Goal: Task Accomplishment & Management: Use online tool/utility

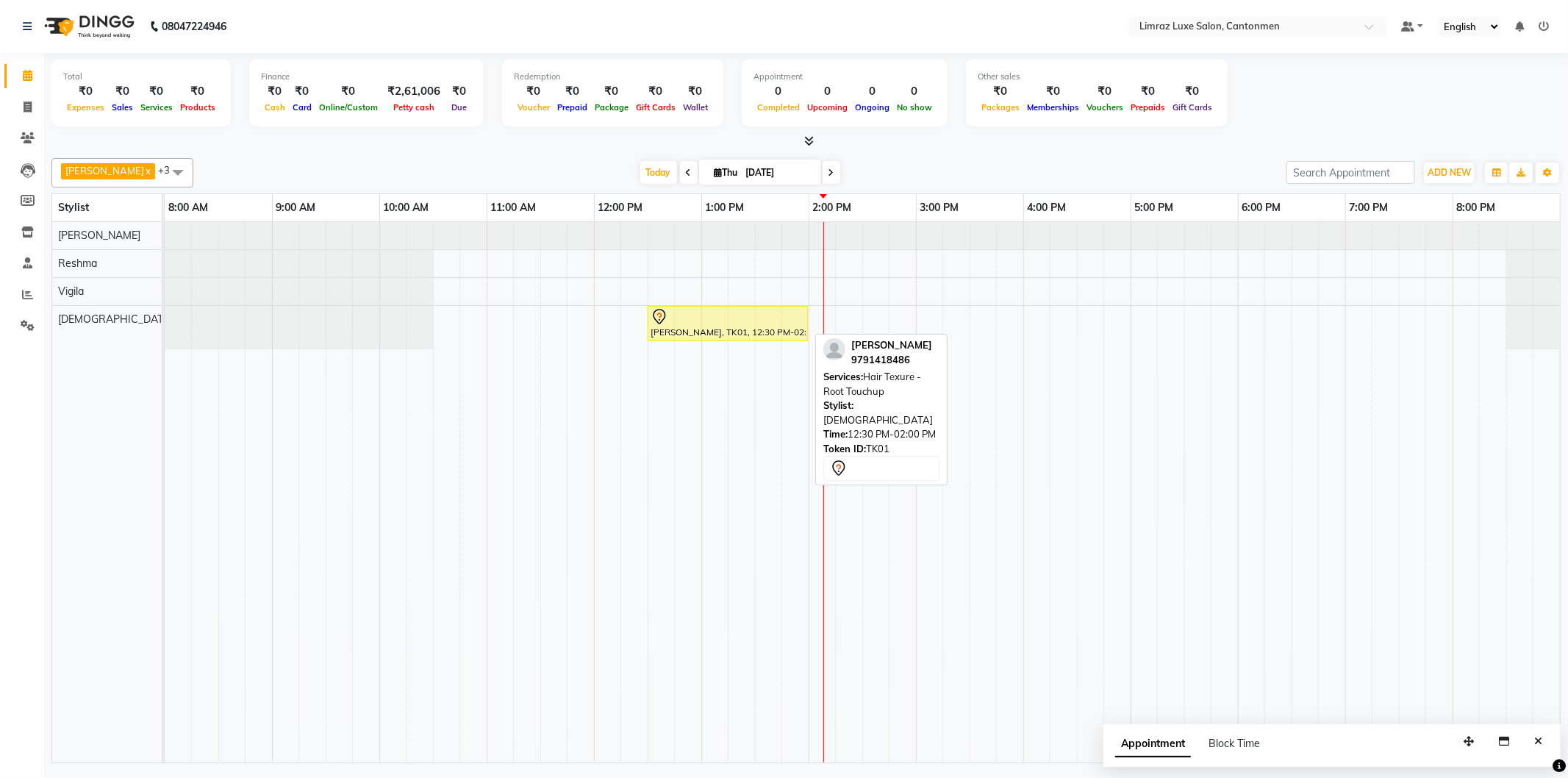
click at [733, 319] on div at bounding box center [728, 317] width 155 height 17
select select "7"
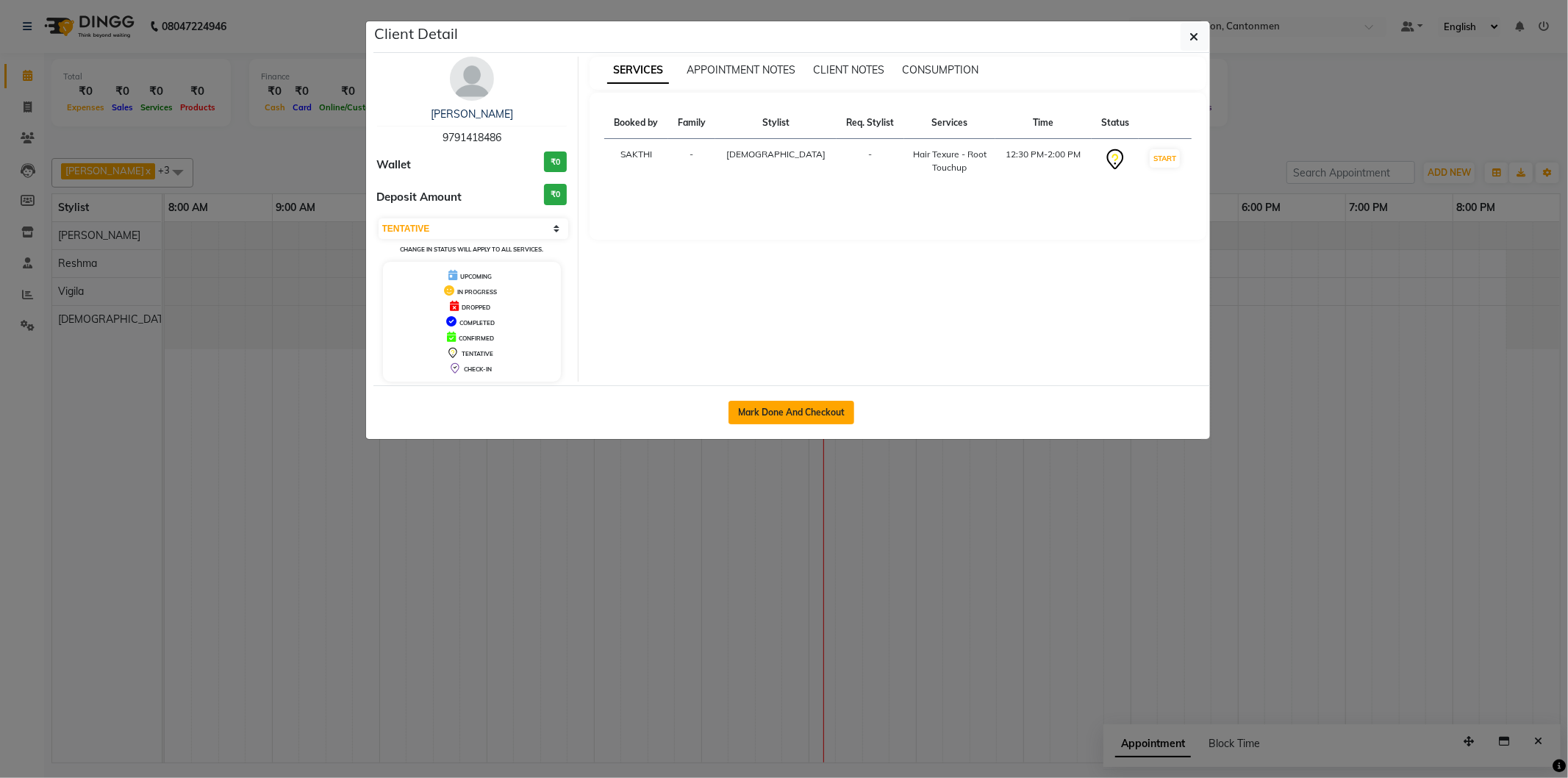
click at [806, 414] on button "Mark Done And Checkout" at bounding box center [791, 412] width 125 height 23
select select "service"
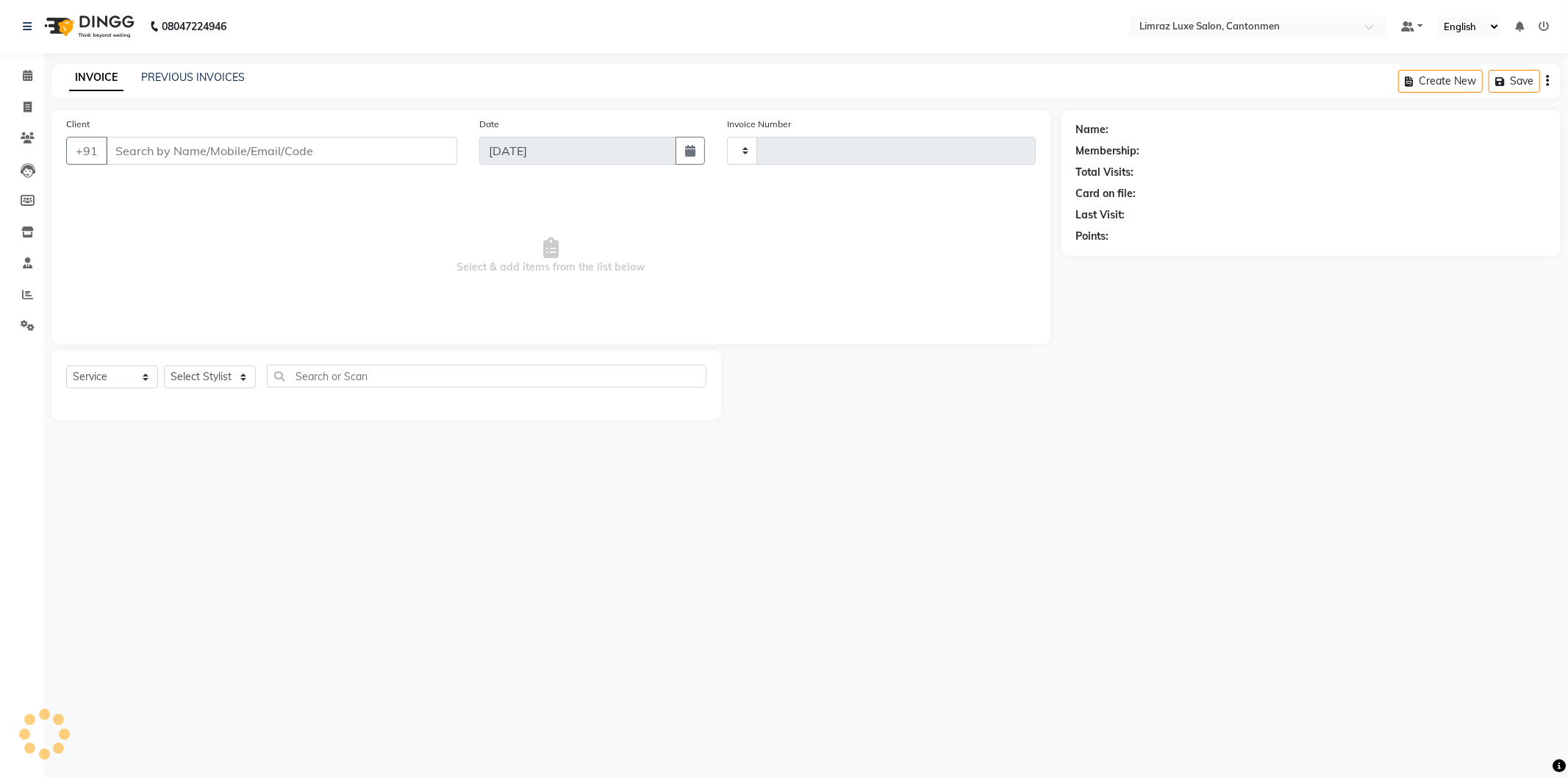
type input "1584"
select select "7274"
type input "97******86"
select select "63048"
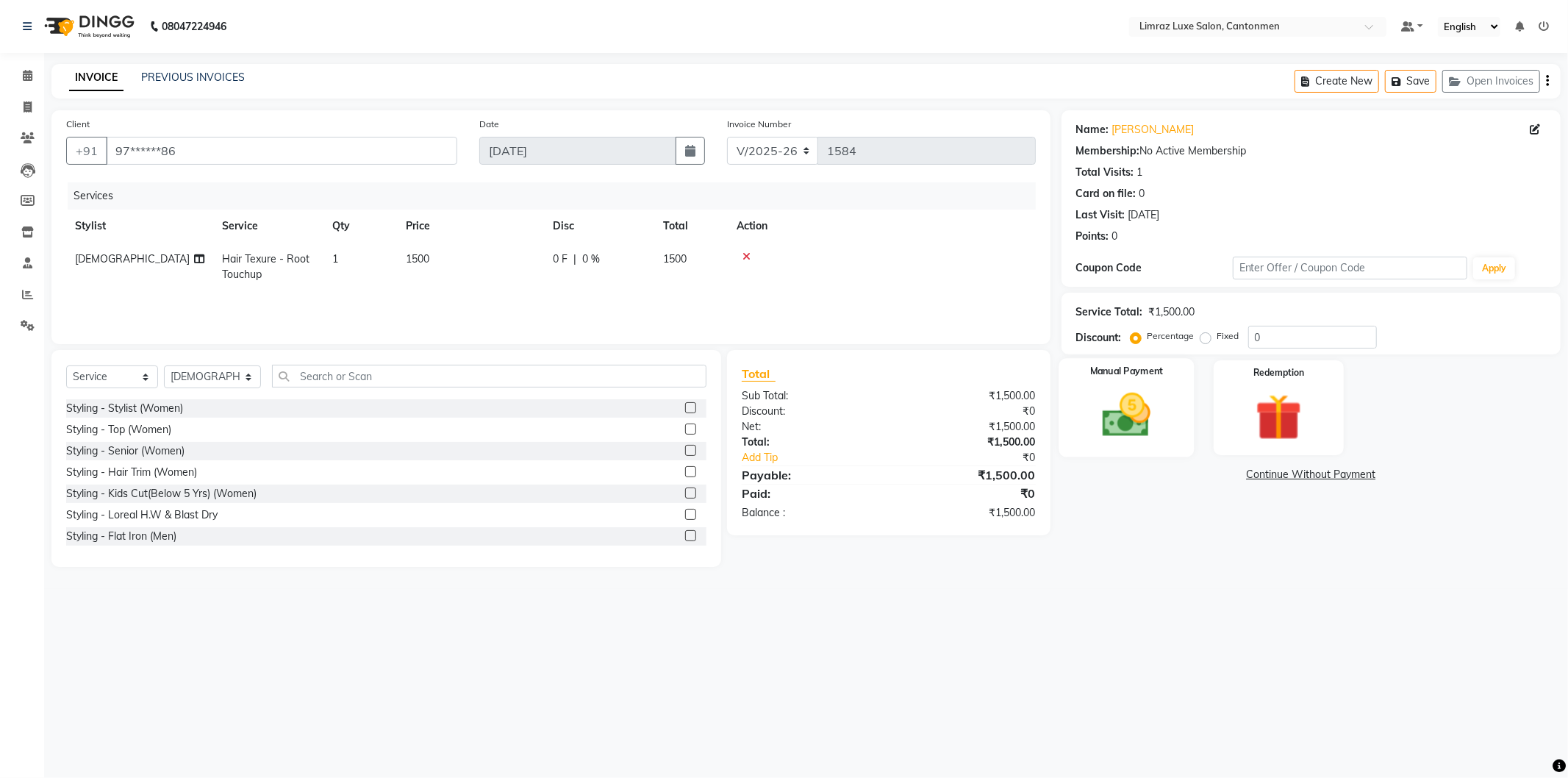
click at [1151, 406] on img at bounding box center [1126, 415] width 79 height 56
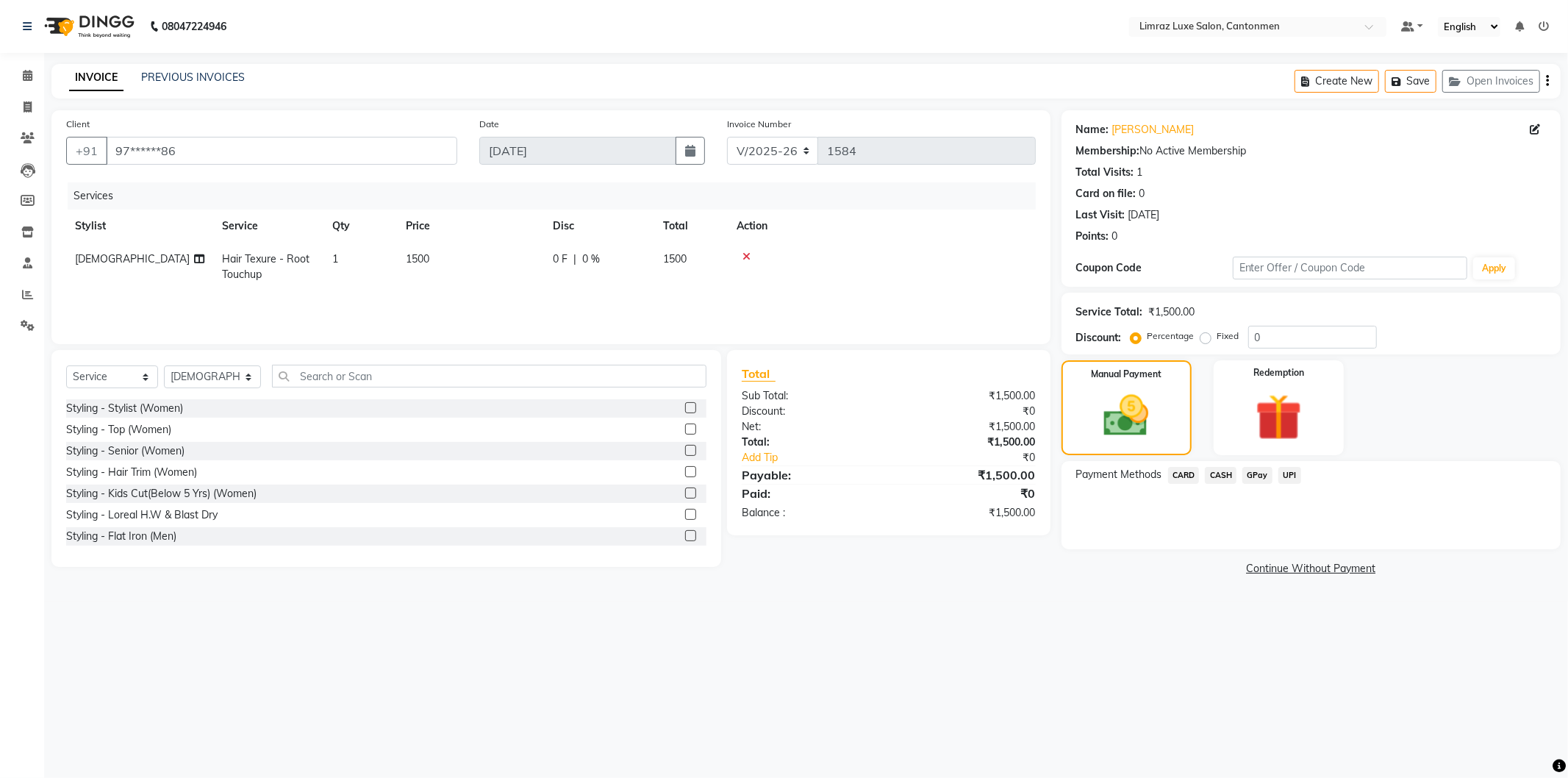
click at [1255, 475] on span "GPay" at bounding box center [1257, 475] width 30 height 17
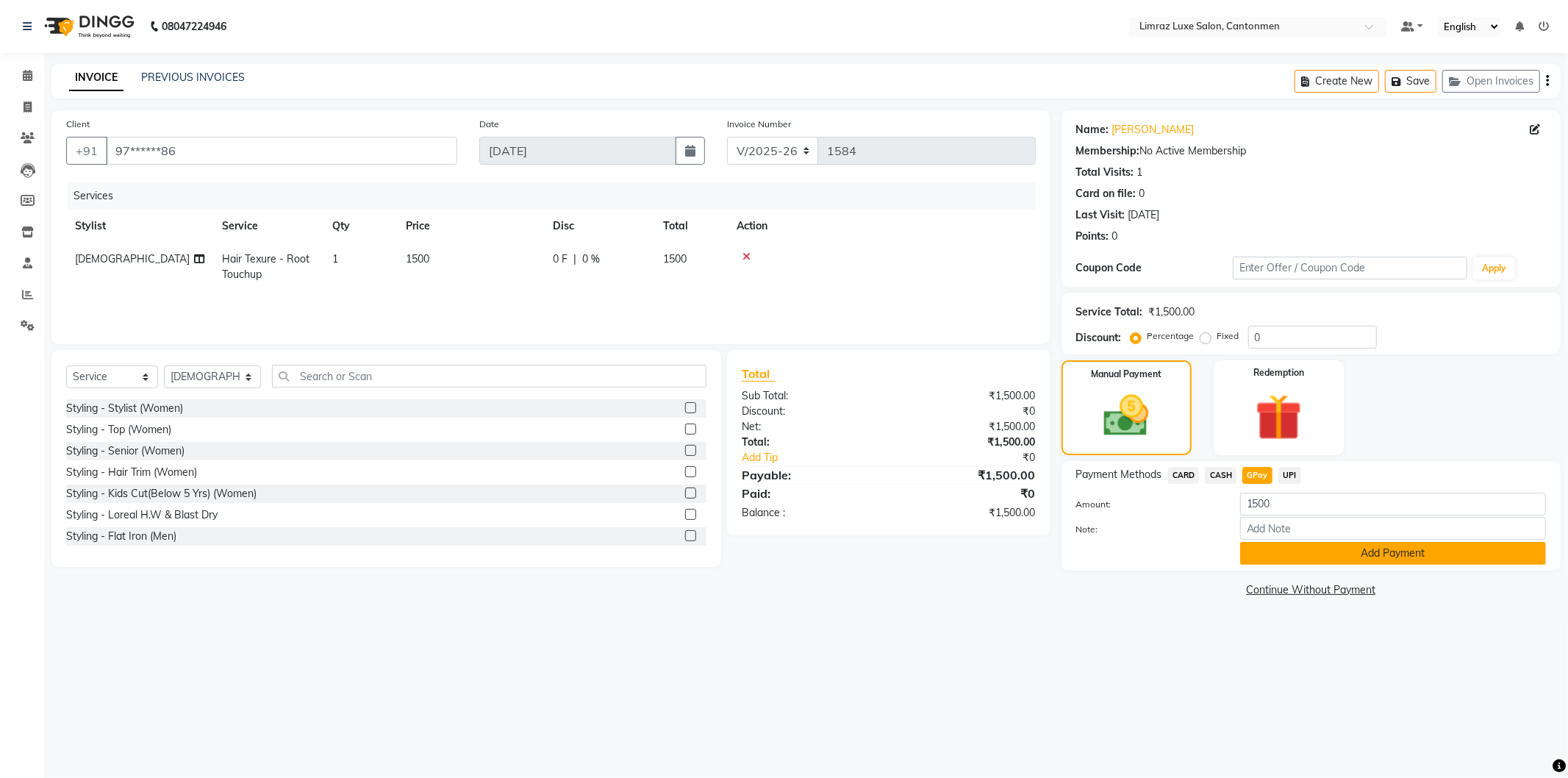
click at [1291, 552] on button "Add Payment" at bounding box center [1393, 553] width 306 height 22
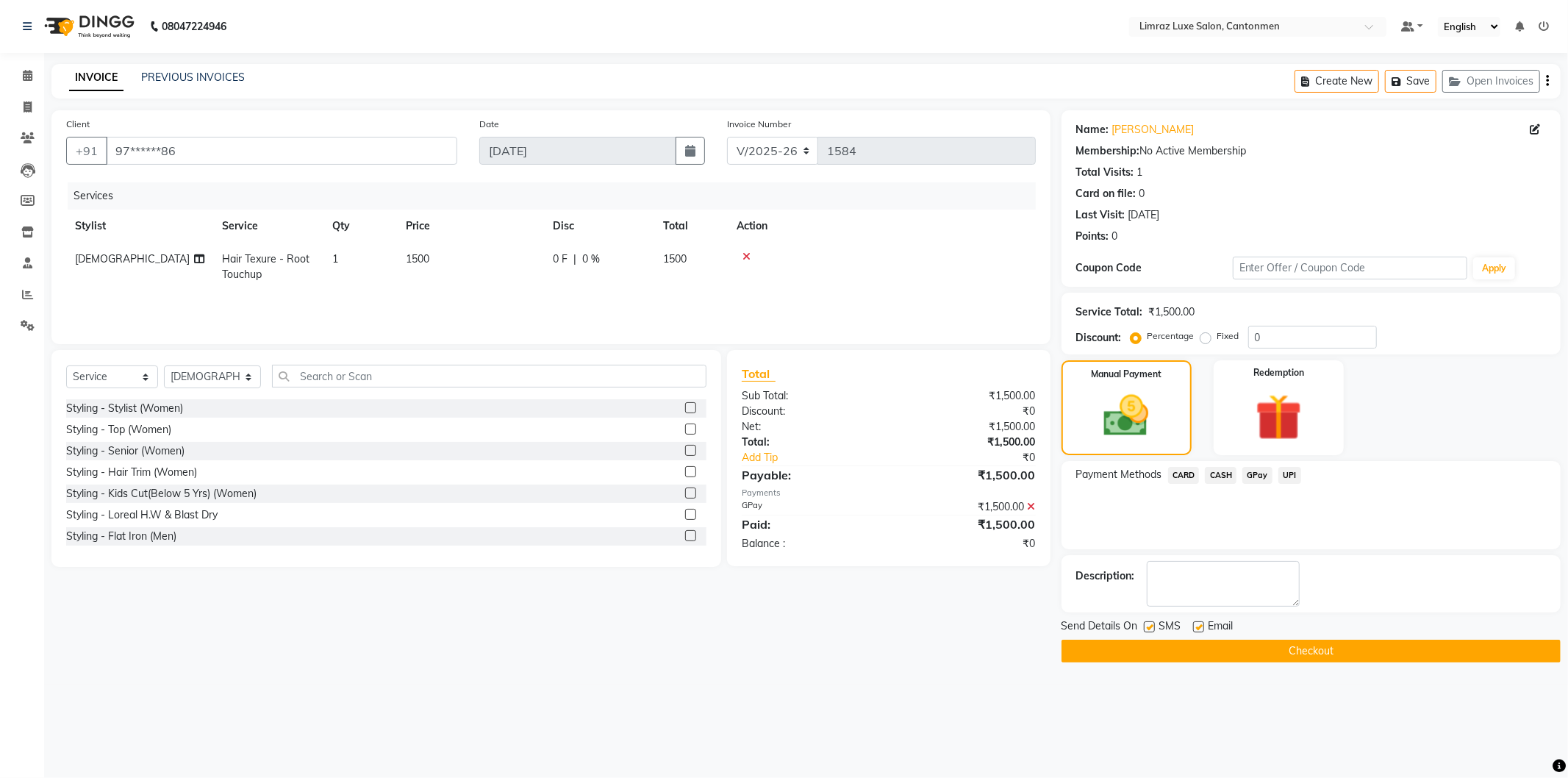
drag, startPoint x: 1202, startPoint y: 628, endPoint x: 1166, endPoint y: 628, distance: 36.0
click at [1187, 633] on div "Send Details On SMS Email" at bounding box center [1311, 628] width 499 height 18
click at [1147, 628] on label at bounding box center [1149, 627] width 11 height 11
click at [1147, 628] on input "checkbox" at bounding box center [1149, 628] width 10 height 10
checkbox input "false"
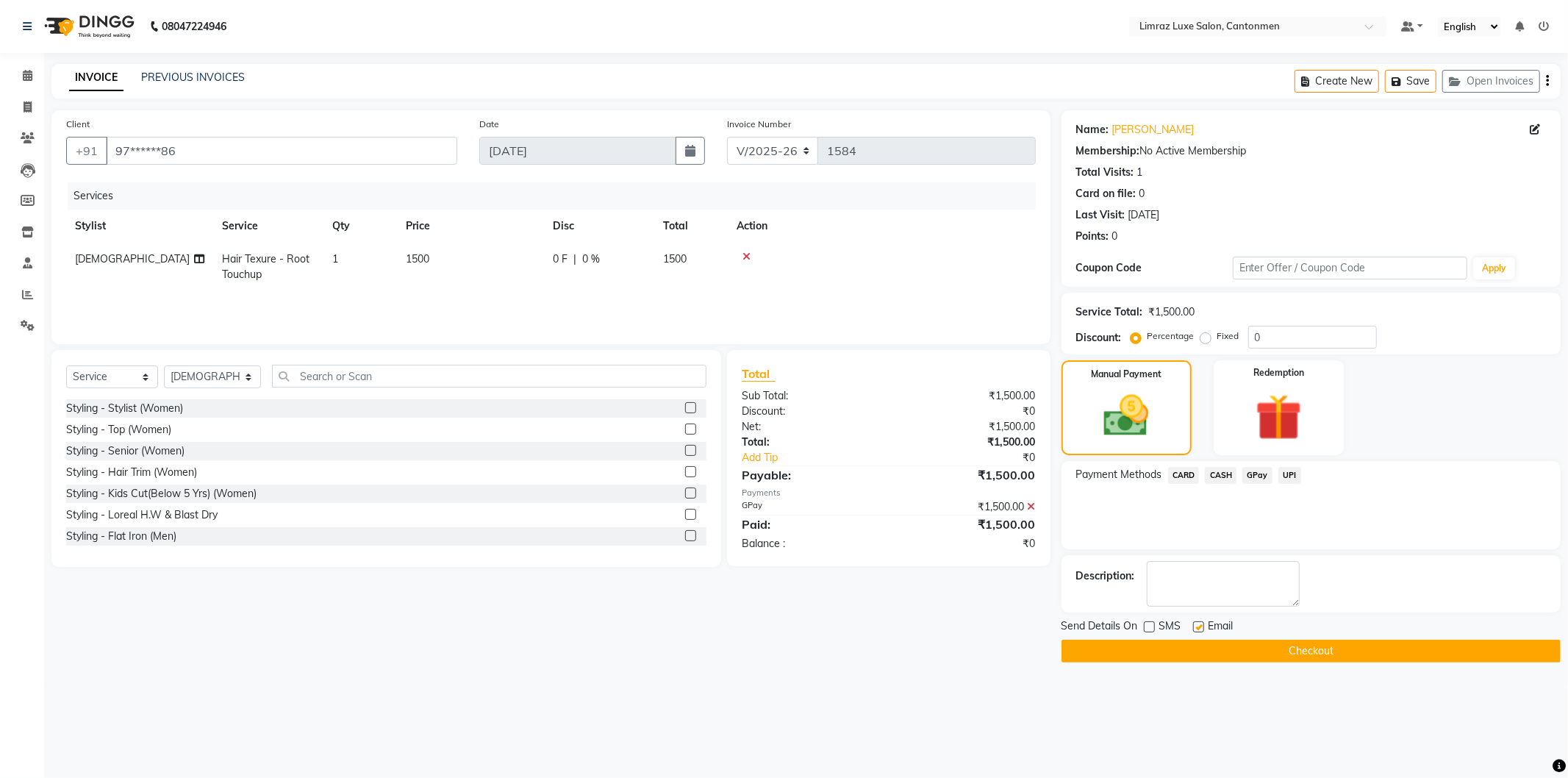
click at [1200, 628] on label at bounding box center [1198, 627] width 11 height 11
click at [1200, 628] on input "checkbox" at bounding box center [1198, 628] width 10 height 10
checkbox input "false"
click at [1290, 655] on button "Checkout" at bounding box center [1311, 651] width 499 height 22
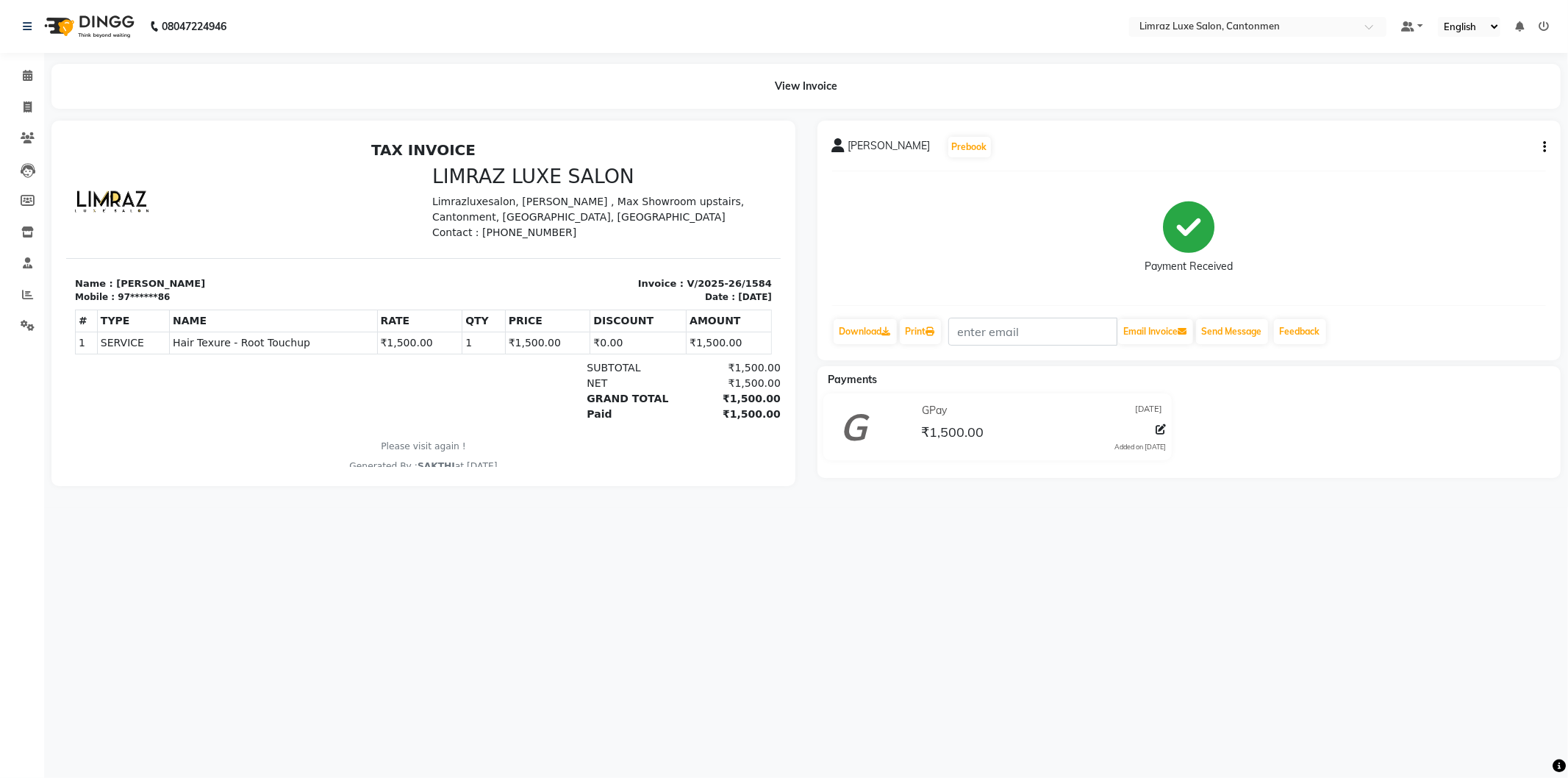
click at [106, 18] on img at bounding box center [87, 27] width 101 height 42
